Goal: Information Seeking & Learning: Learn about a topic

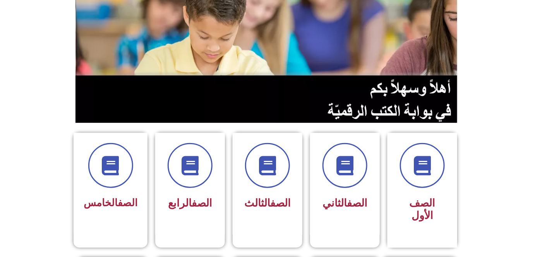
scroll to position [112, 0]
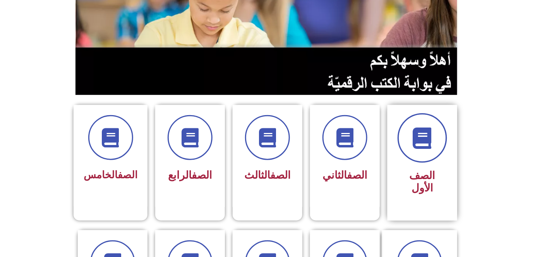
click at [424, 142] on icon at bounding box center [422, 137] width 21 height 21
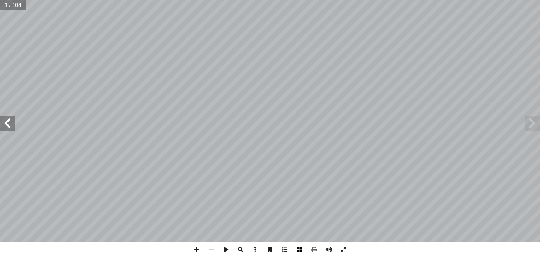
click at [297, 247] on span at bounding box center [299, 249] width 15 height 15
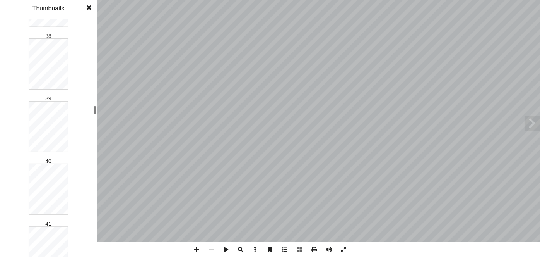
click at [98, 110] on div "ُ ة َّ ي ِ يات َ ح ْ وال ُ ة َّ ي ِ ن َ ط َ و ْ ال ُ ة َ ي ِ ب ْ ر َّ الت ب ِ ا…" at bounding box center [270, 128] width 540 height 257
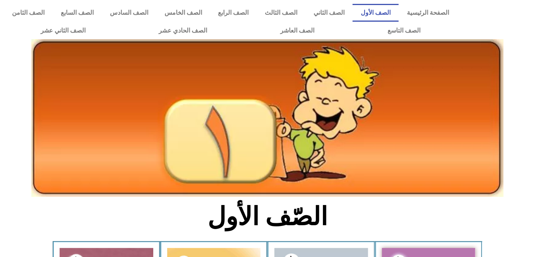
click at [245, 6] on link "الصف الرابع" at bounding box center [233, 13] width 47 height 18
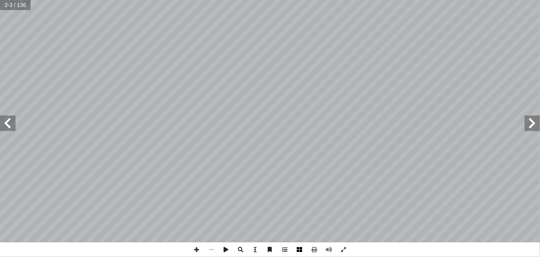
click at [297, 248] on span at bounding box center [299, 249] width 15 height 15
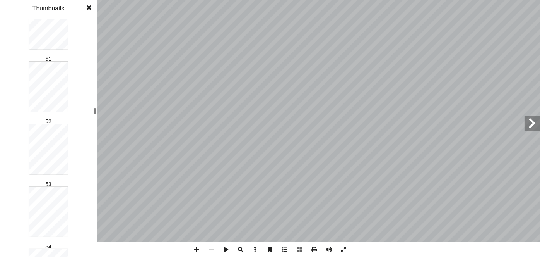
click at [98, 114] on div "شراف العام إ ا ال د. [PERSON_NAME] رئيس لجنة المناهج د. ب[PERSON_NAME] رئيس لجن…" at bounding box center [270, 128] width 540 height 257
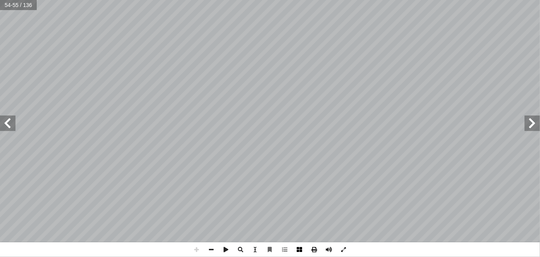
click at [298, 252] on span at bounding box center [299, 249] width 15 height 15
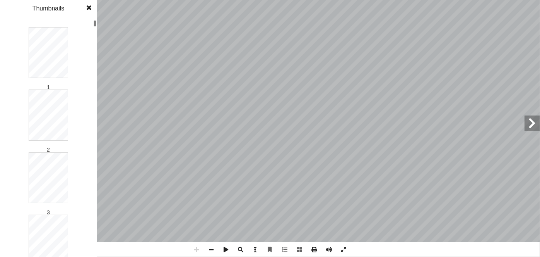
click at [96, 77] on div "1 2 3 4 5 6 7 8 9 10 11 12 13 14 15 16 17 18 19 20 21 22 23 24 25 26 27 28 29 3…" at bounding box center [48, 137] width 97 height 237
